Goal: Task Accomplishment & Management: Complete application form

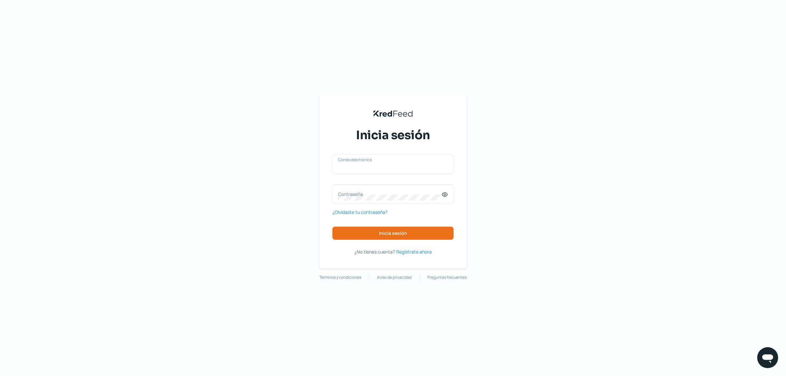
type input "[EMAIL_ADDRESS][DOMAIN_NAME]"
click at [401, 240] on div "[EMAIL_ADDRESS][DOMAIN_NAME] Correo electrónico Contraseña ¿Olvidaste tu contra…" at bounding box center [393, 205] width 121 height 102
click at [426, 232] on button "Inicia sesión" at bounding box center [393, 233] width 121 height 13
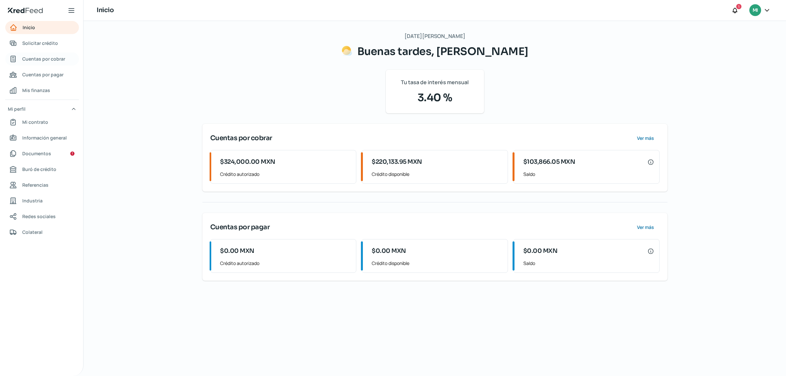
click at [56, 60] on span "Cuentas por cobrar" at bounding box center [43, 59] width 43 height 8
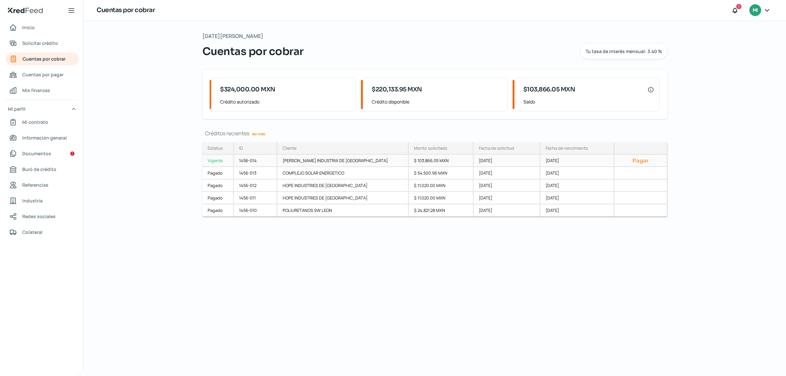
click at [638, 160] on button "Pagar" at bounding box center [641, 160] width 42 height 7
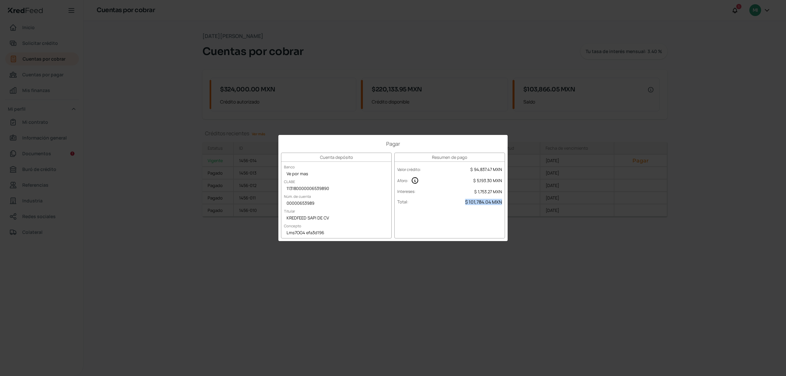
click at [481, 225] on div "Resumen de pago Valor crédito : $ 94,837.47 MXN Aforo : $ 5,193.30 MXN Interese…" at bounding box center [450, 196] width 111 height 86
click at [475, 217] on div "Resumen de pago Valor crédito : $ 94,837.47 MXN Aforo : $ 5,193.30 MXN Interese…" at bounding box center [450, 196] width 111 height 86
click at [459, 182] on div "Aforo : $ 5,193.30 MXN" at bounding box center [450, 181] width 110 height 12
click at [472, 231] on div "Resumen de pago Valor crédito : $ 94,837.47 MXN Aforo : $ 5,193.30 MXN Interese…" at bounding box center [450, 196] width 111 height 86
click at [484, 216] on div "Resumen de pago Valor crédito : $ 94,837.47 MXN Aforo : $ 5,193.30 MXN Interese…" at bounding box center [450, 196] width 111 height 86
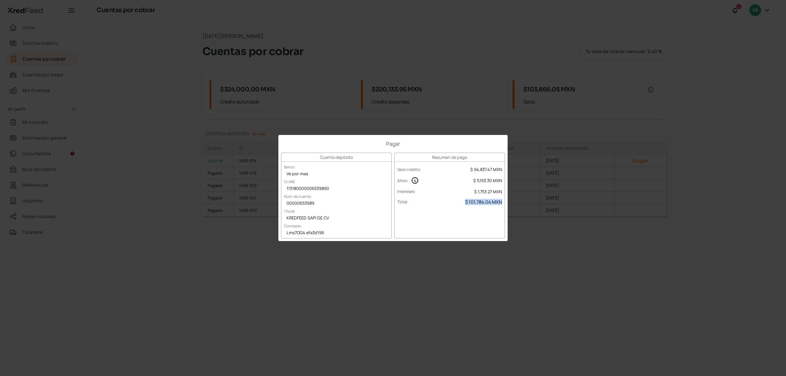
click at [552, 107] on div "Pagar Cuenta depósito Banco Ve por mas CLABE 113180000006539890 Núm. de cuenta …" at bounding box center [393, 188] width 786 height 376
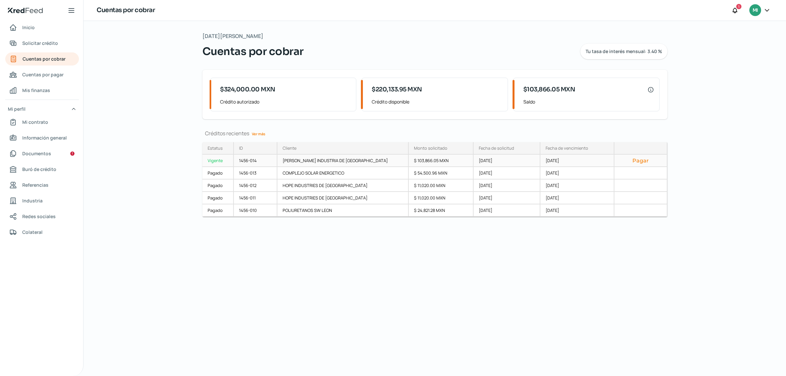
click at [342, 162] on div "[PERSON_NAME] INDUSTRIA DE [GEOGRAPHIC_DATA]" at bounding box center [343, 161] width 131 height 12
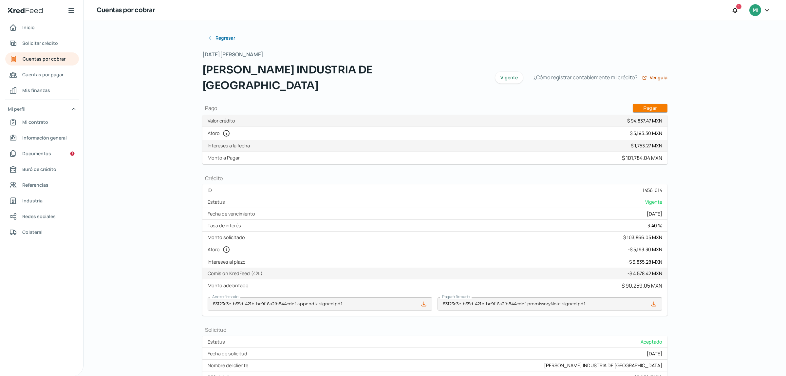
type input "F-836 OIM -25292 ANTICIPO.xml"
type input "F-836 OIM -25292 ANTICIPO.pdf"
click at [47, 45] on span "Solicitar crédito" at bounding box center [40, 43] width 36 height 8
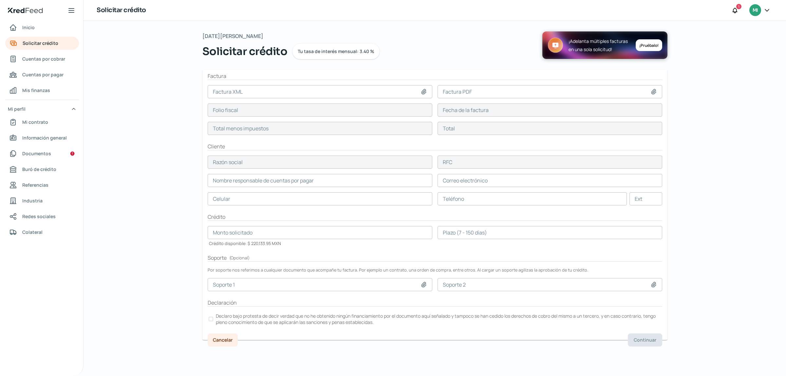
drag, startPoint x: 786, startPoint y: 162, endPoint x: 786, endPoint y: 199, distance: 37.0
click at [786, 199] on div "[DATE][PERSON_NAME] Solicitar crédito Tu tasa de interés mensual: 3.40 % ¡Adela…" at bounding box center [435, 198] width 703 height 355
click at [426, 92] on icon at bounding box center [424, 91] width 5 height 5
type input "C:\fakepath\F-842 [PERSON_NAME] LIQUIDACIÓN.xml"
type input "F-842 [PERSON_NAME] LIQUIDACIÓN.xml"
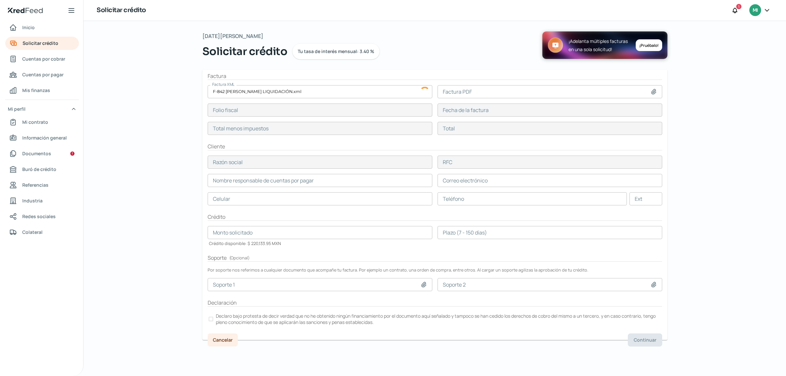
click at [651, 92] on icon at bounding box center [654, 91] width 7 height 7
type input "4f082a40-77af-40c7-b8a4-a18fe1e957e2"
type input "14 ago, 2025"
type input "103866.05"
type input "120484.62"
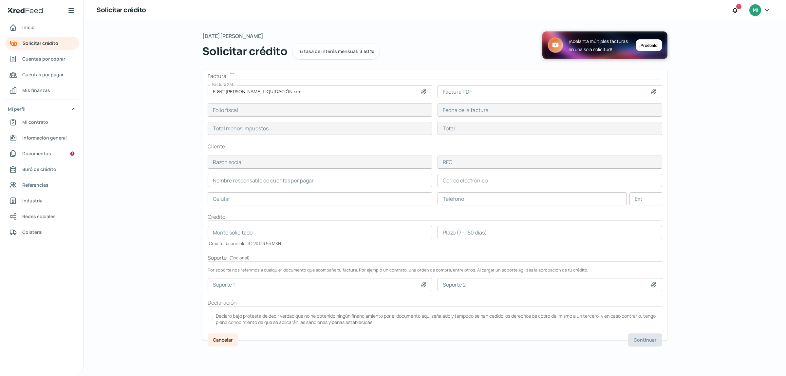
type input "[PERSON_NAME] INDUSTRIA DE [GEOGRAPHIC_DATA]"
type input "OIM1701312I0"
type input "103866.05"
type input "[PERSON_NAME]"
type input "[EMAIL_ADDRESS][PERSON_NAME][PERSON_NAME][DOMAIN_NAME]"
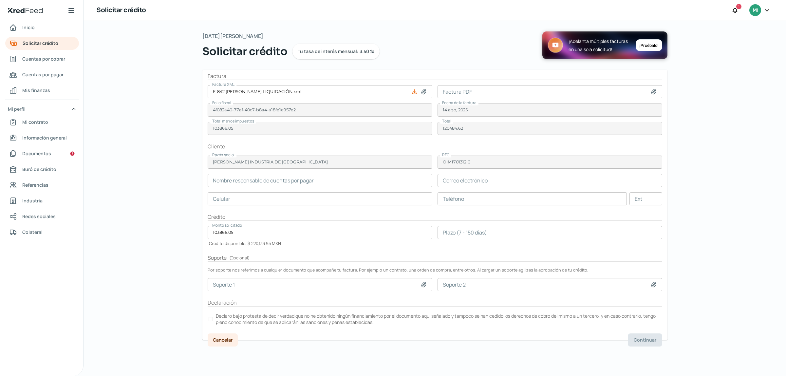
type input "47 - 2500 - 0600"
type input "C:\fakepath\F-842 [PERSON_NAME] LIQUIDACIÓN.pdf"
type input "F-842 [PERSON_NAME] LIQUIDACIÓN.pdf"
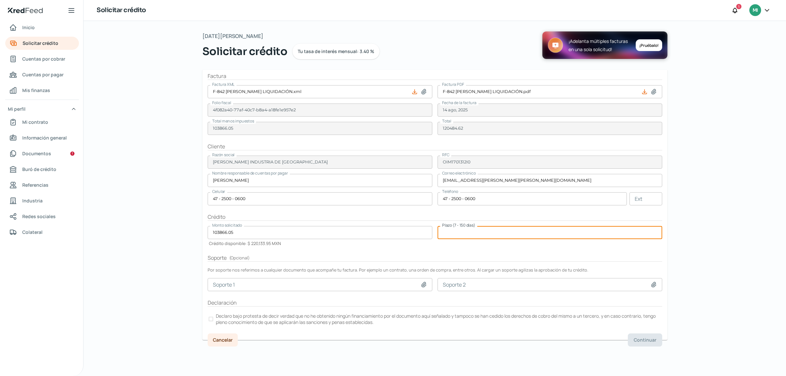
click at [484, 233] on input "number" at bounding box center [550, 232] width 225 height 13
type input "30"
click at [432, 255] on h2 "Soporte ( Opcional )" at bounding box center [435, 258] width 455 height 8
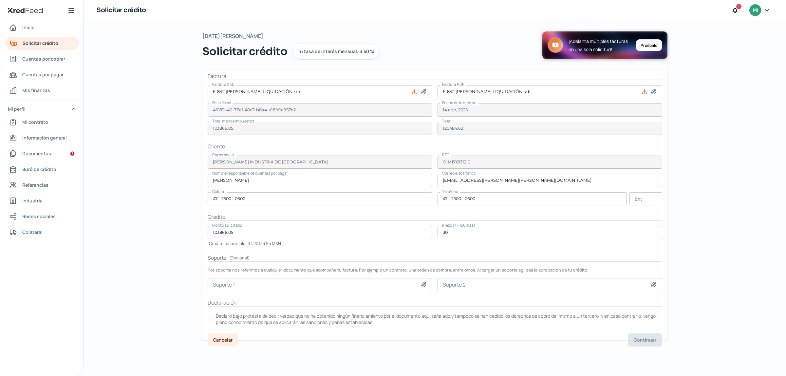
click at [424, 286] on icon at bounding box center [424, 284] width 5 height 5
type input "C:\fakepath\PO-25292 Fabricación, suministro e instalación racks [PERSON_NAME].…"
type input "PO-25292 Fabricación, suministro e instalación racks [PERSON_NAME].pdf"
click at [209, 319] on div at bounding box center [211, 319] width 5 height 5
click at [640, 338] on span "Continuar" at bounding box center [645, 340] width 23 height 5
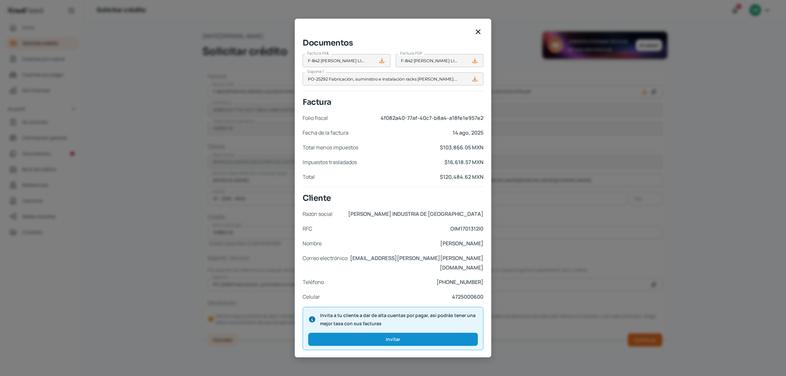
drag, startPoint x: 488, startPoint y: 85, endPoint x: 485, endPoint y: 146, distance: 61.3
click at [485, 146] on div "Documentos Factura XML F-842 [PERSON_NAME] LIQUIDACIÓN.xml Factura PDF F-842 [P…" at bounding box center [393, 192] width 197 height 331
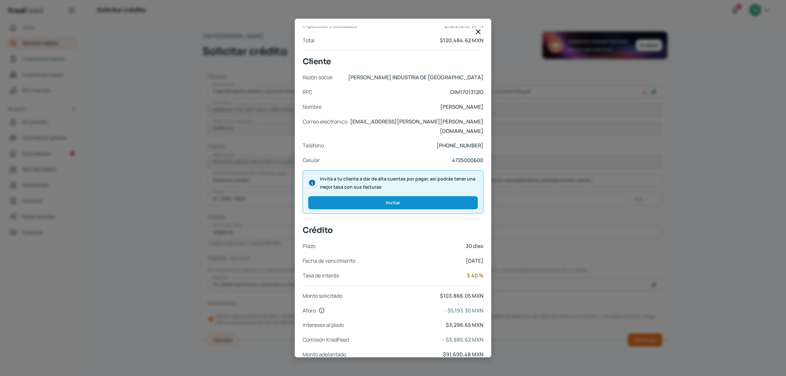
scroll to position [161, 0]
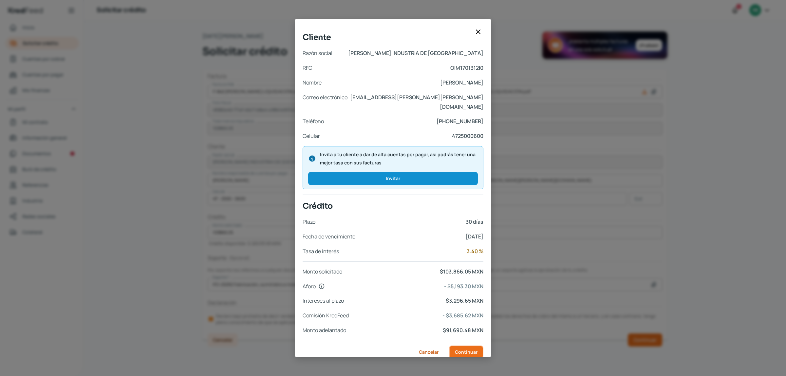
drag, startPoint x: 456, startPoint y: 341, endPoint x: 448, endPoint y: 345, distance: 8.9
click at [456, 350] on span "Continuar" at bounding box center [466, 352] width 23 height 5
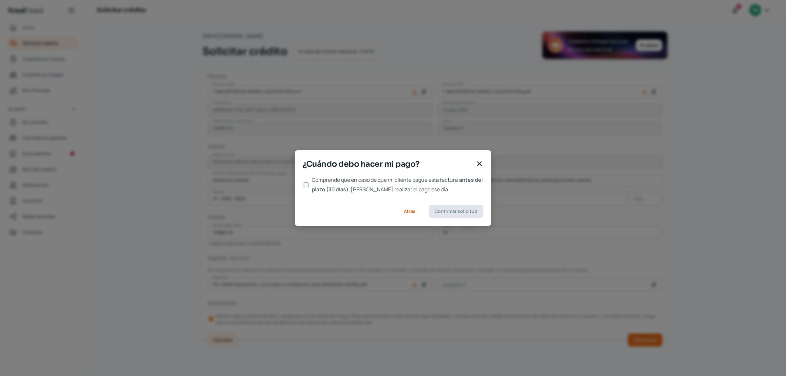
scroll to position [0, 0]
click at [305, 185] on input "Comprendo que en caso de que mi cliente pague esta factura antes del plazo (30 …" at bounding box center [306, 185] width 5 height 5
checkbox input "true"
click at [457, 211] on span "Confirmar solicitud" at bounding box center [456, 211] width 43 height 5
